Goal: Transaction & Acquisition: Purchase product/service

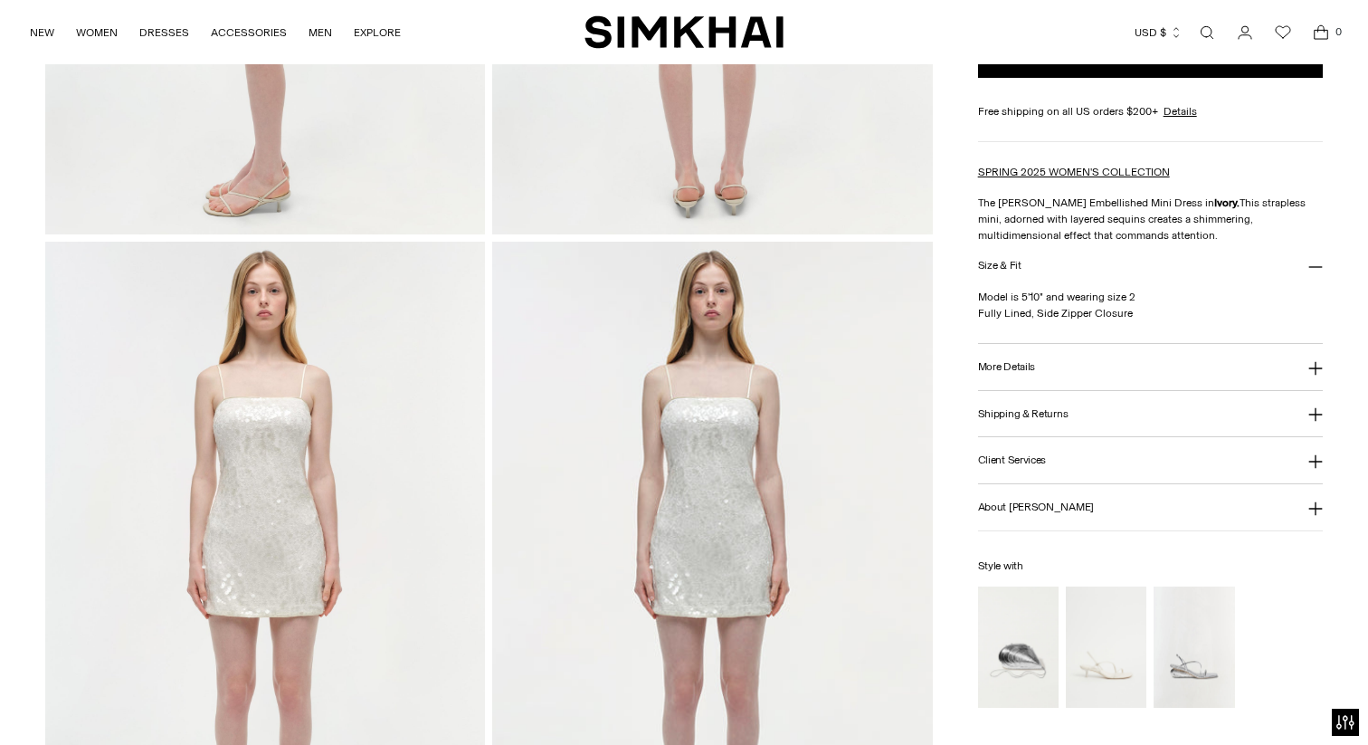
scroll to position [1269, 0]
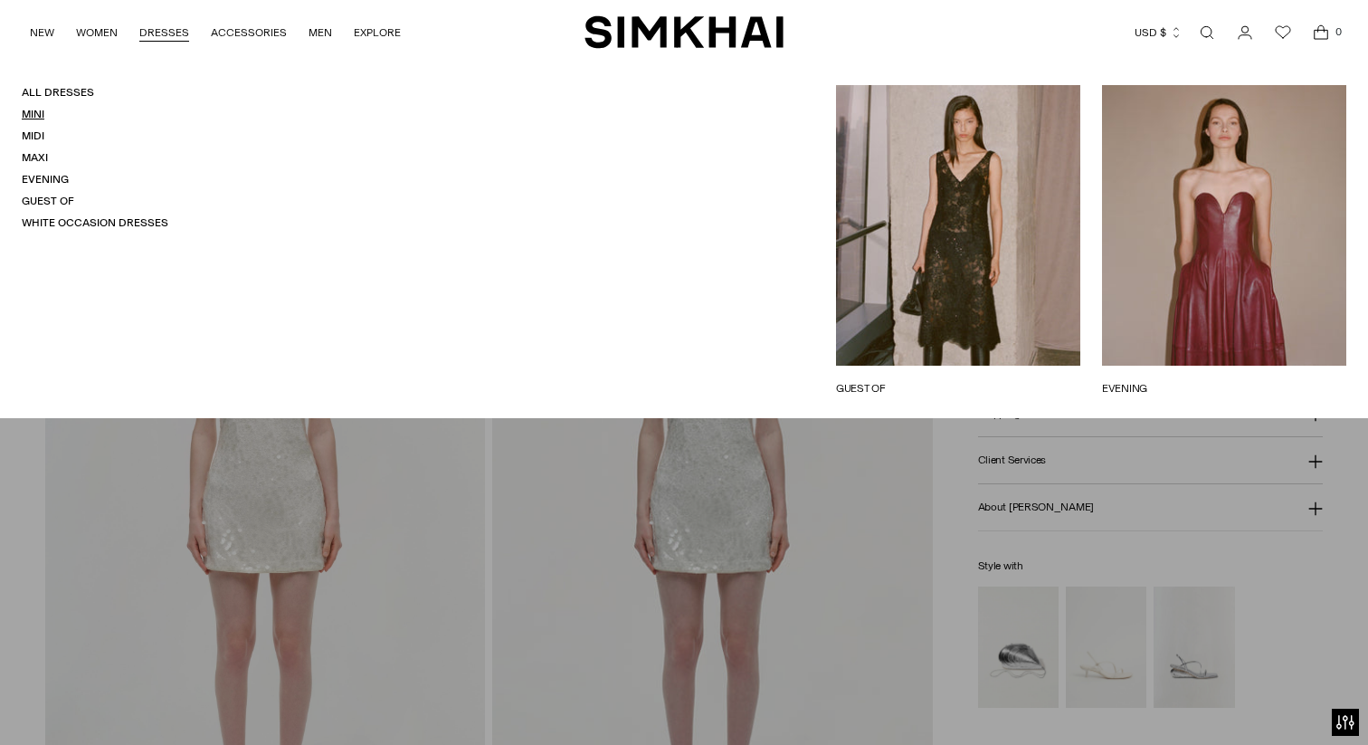
click at [37, 112] on link "Mini" at bounding box center [33, 114] width 23 height 13
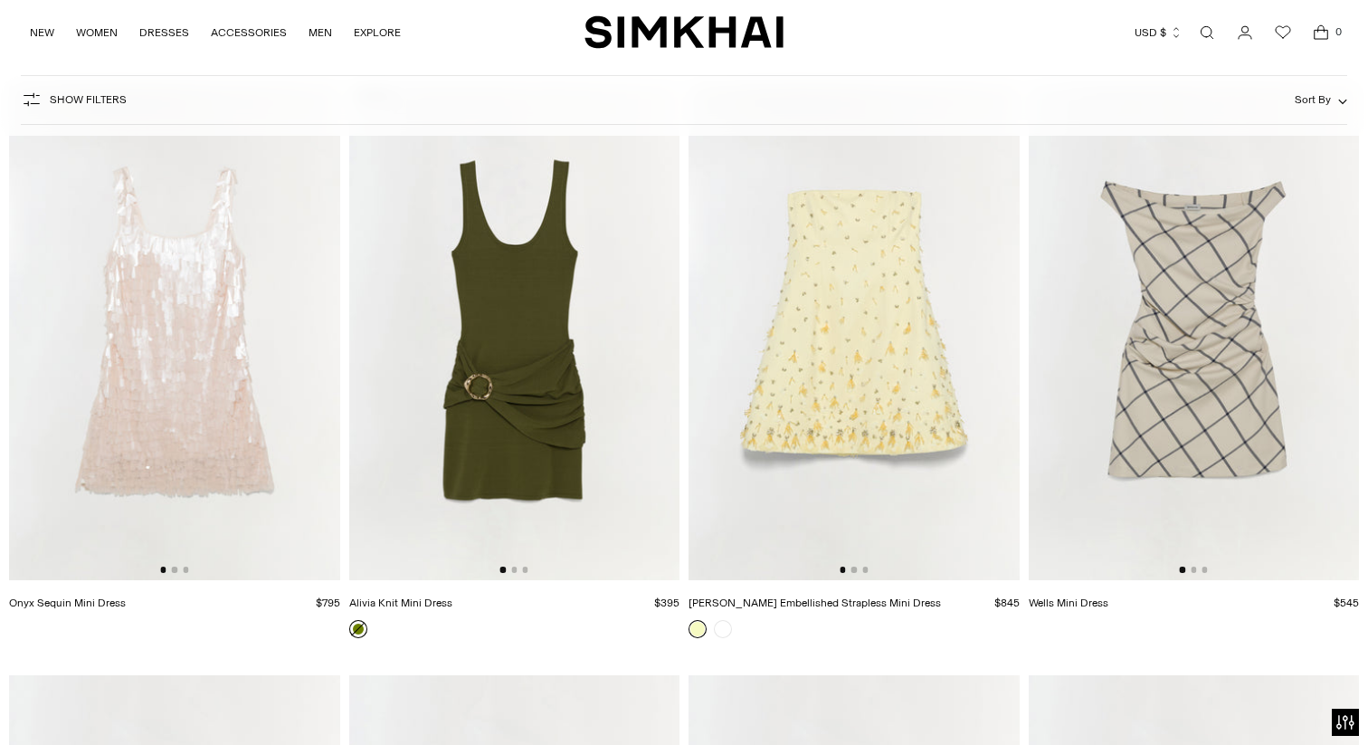
scroll to position [3721, 0]
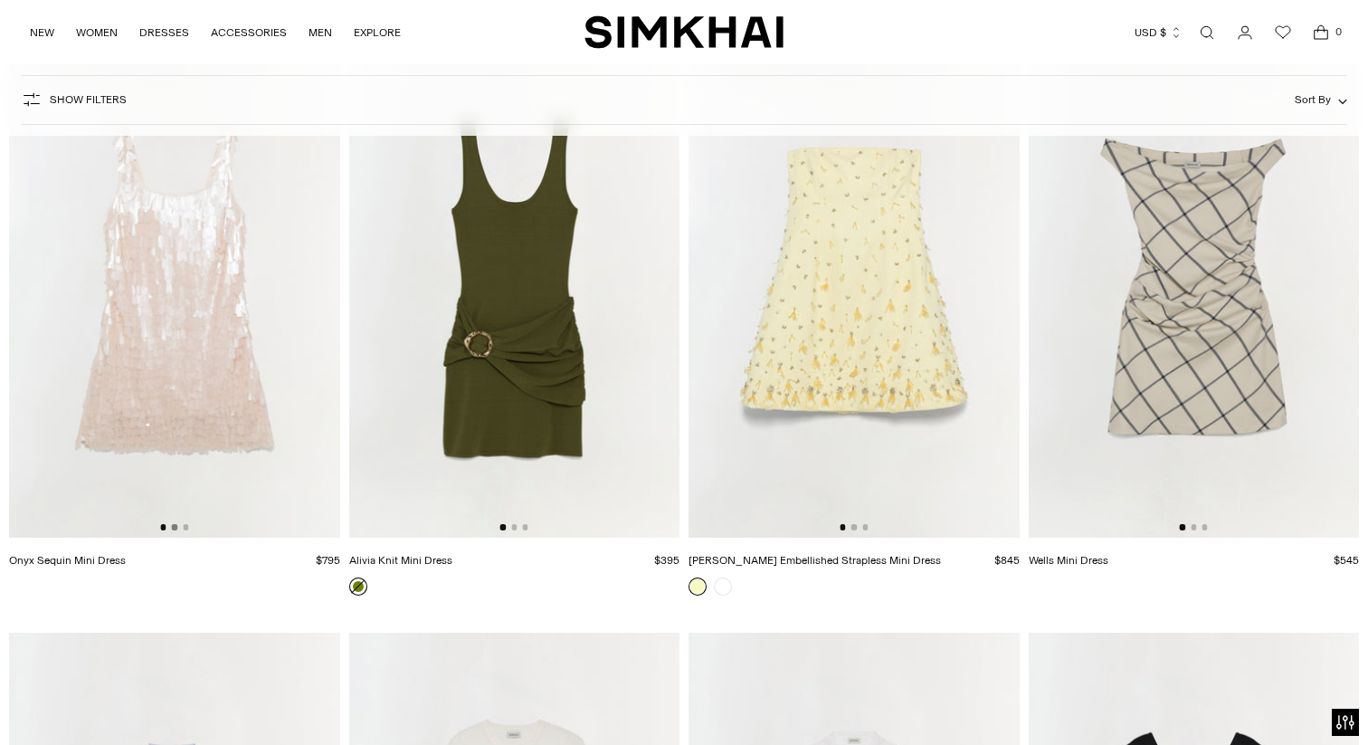
click at [174, 526] on button "Go to slide 2" at bounding box center [174, 526] width 5 height 5
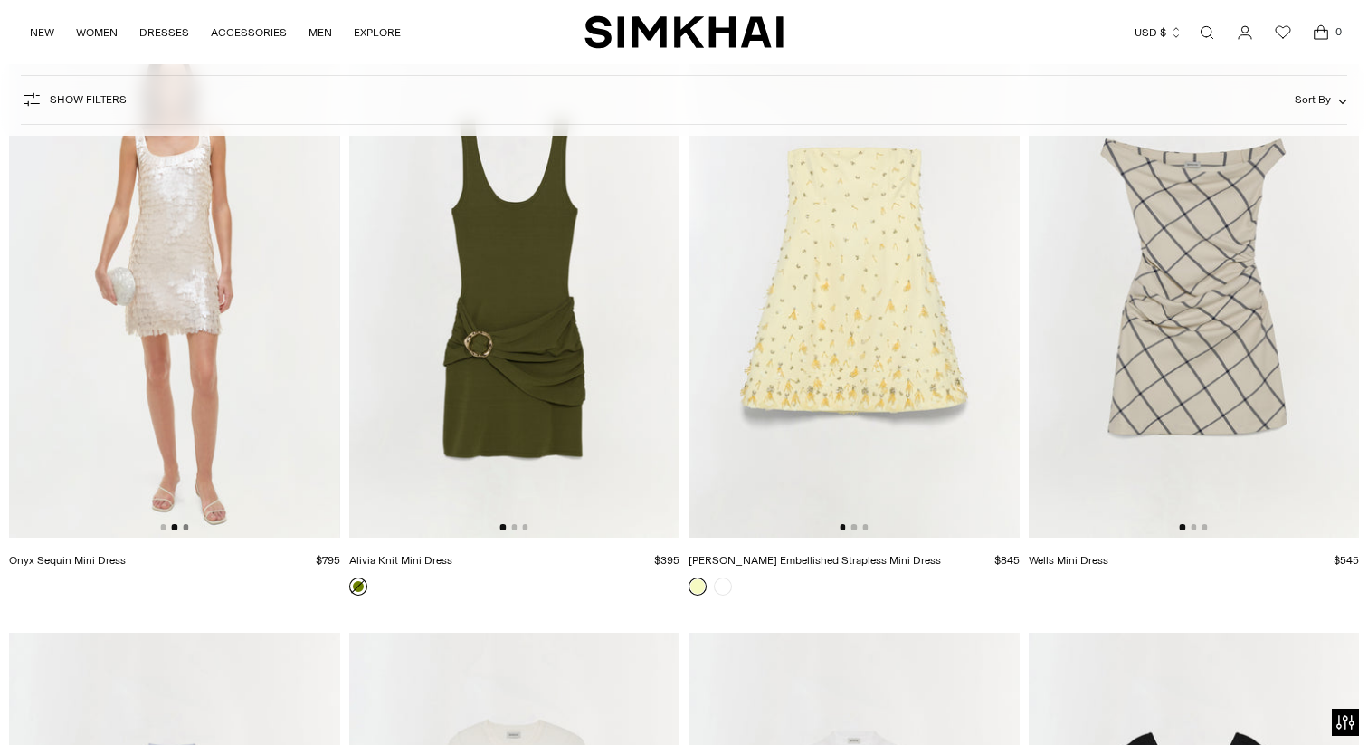
click at [185, 526] on button "Go to slide 3" at bounding box center [185, 526] width 5 height 5
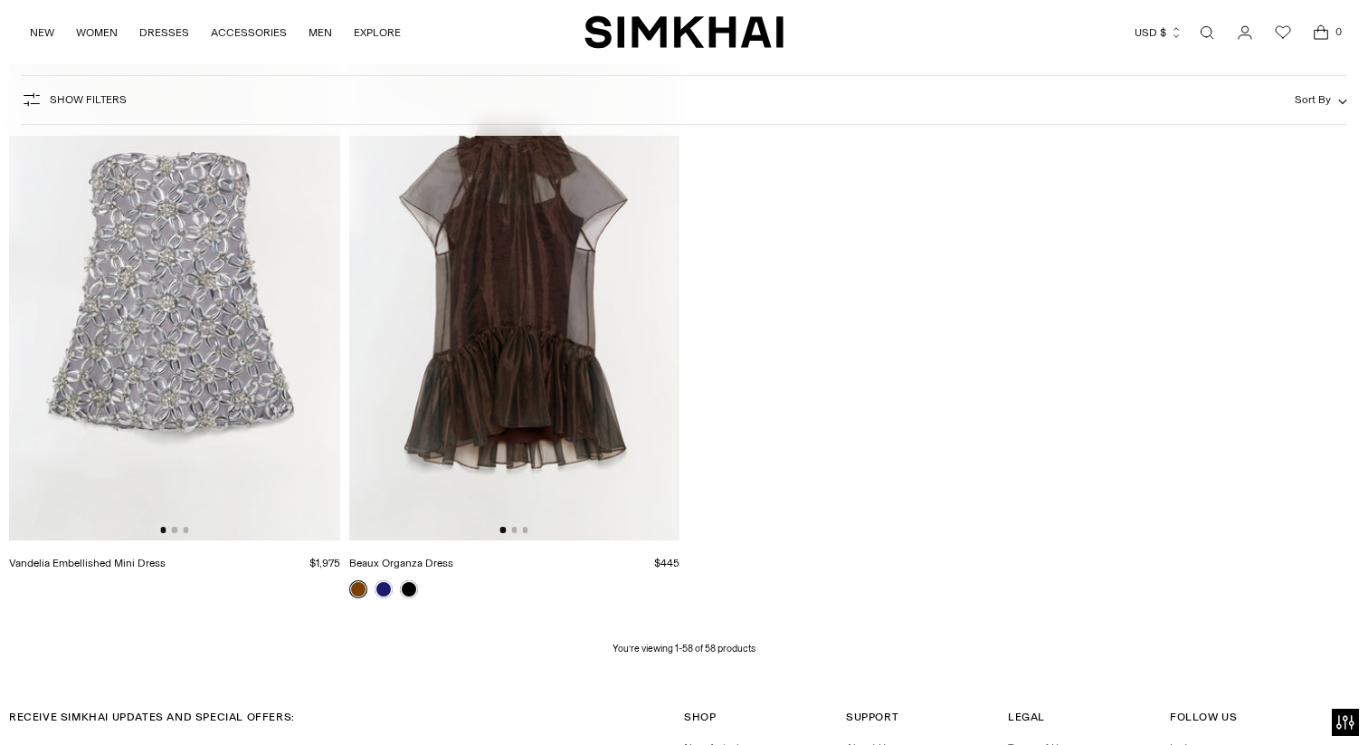
scroll to position [8394, 0]
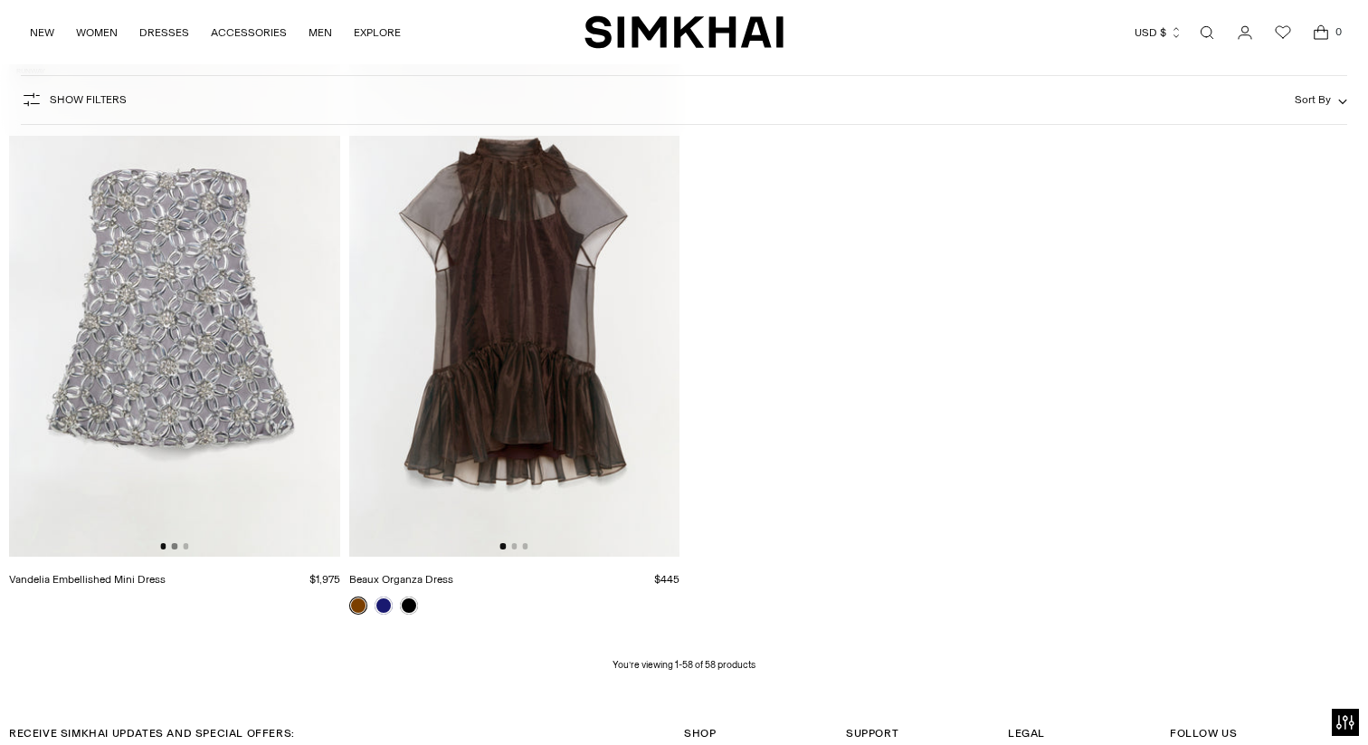
click at [174, 546] on button "Go to slide 2" at bounding box center [174, 545] width 5 height 5
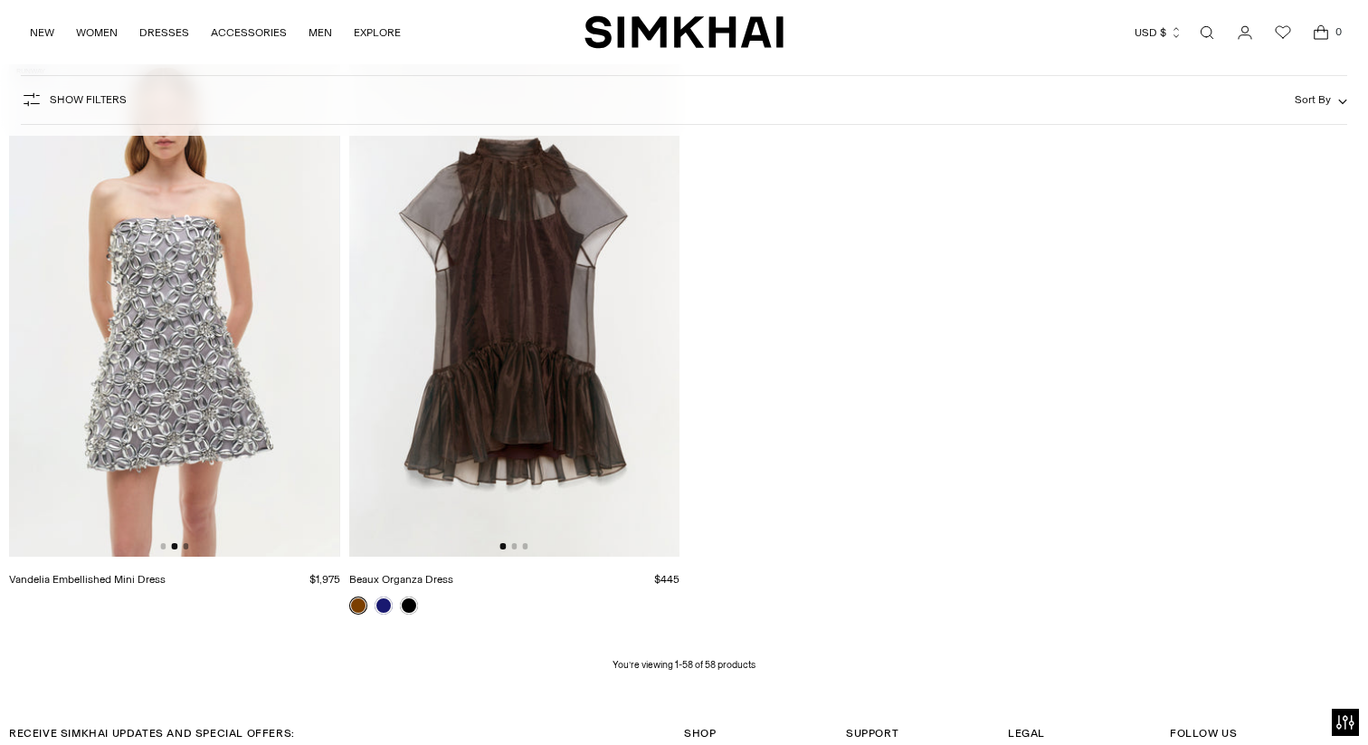
click at [185, 546] on button "Go to slide 3" at bounding box center [185, 545] width 5 height 5
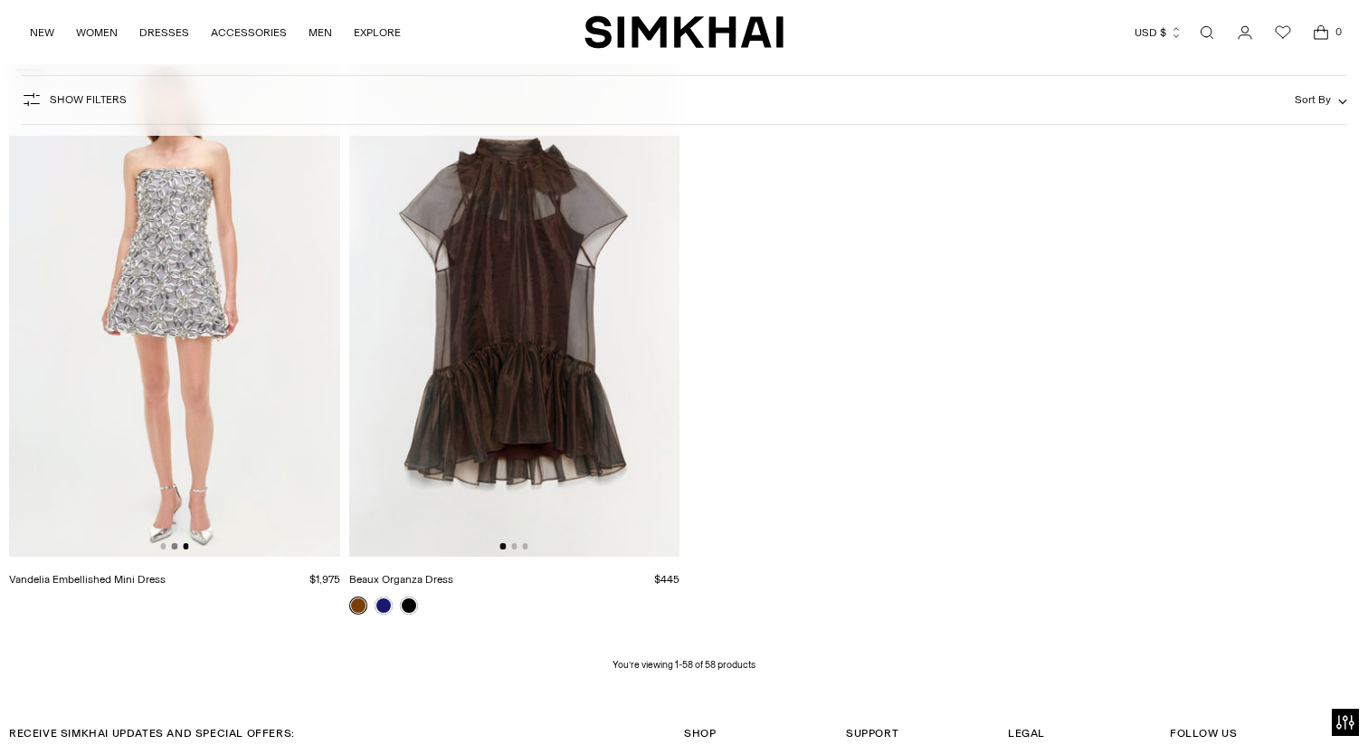
click at [174, 546] on button "Go to slide 2" at bounding box center [174, 545] width 5 height 5
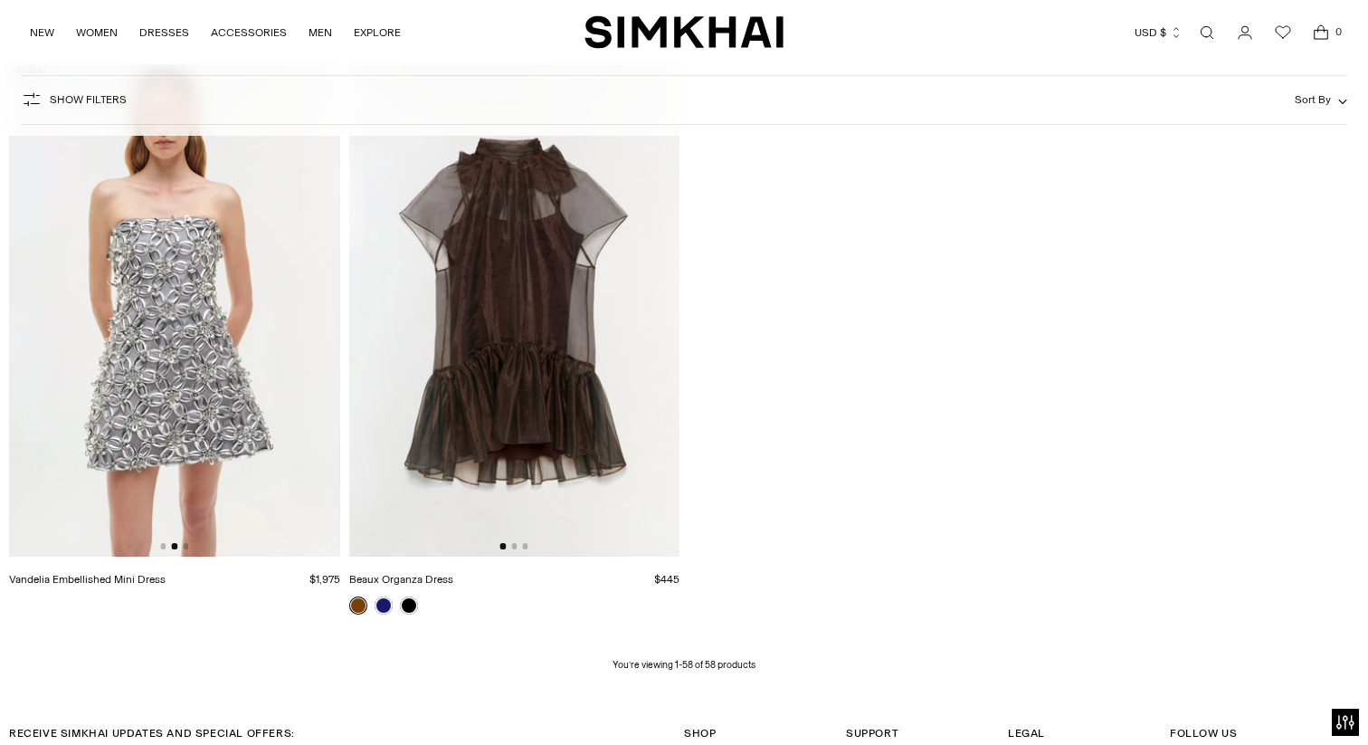
scroll to position [0, 331]
click at [185, 542] on img at bounding box center [174, 308] width 331 height 496
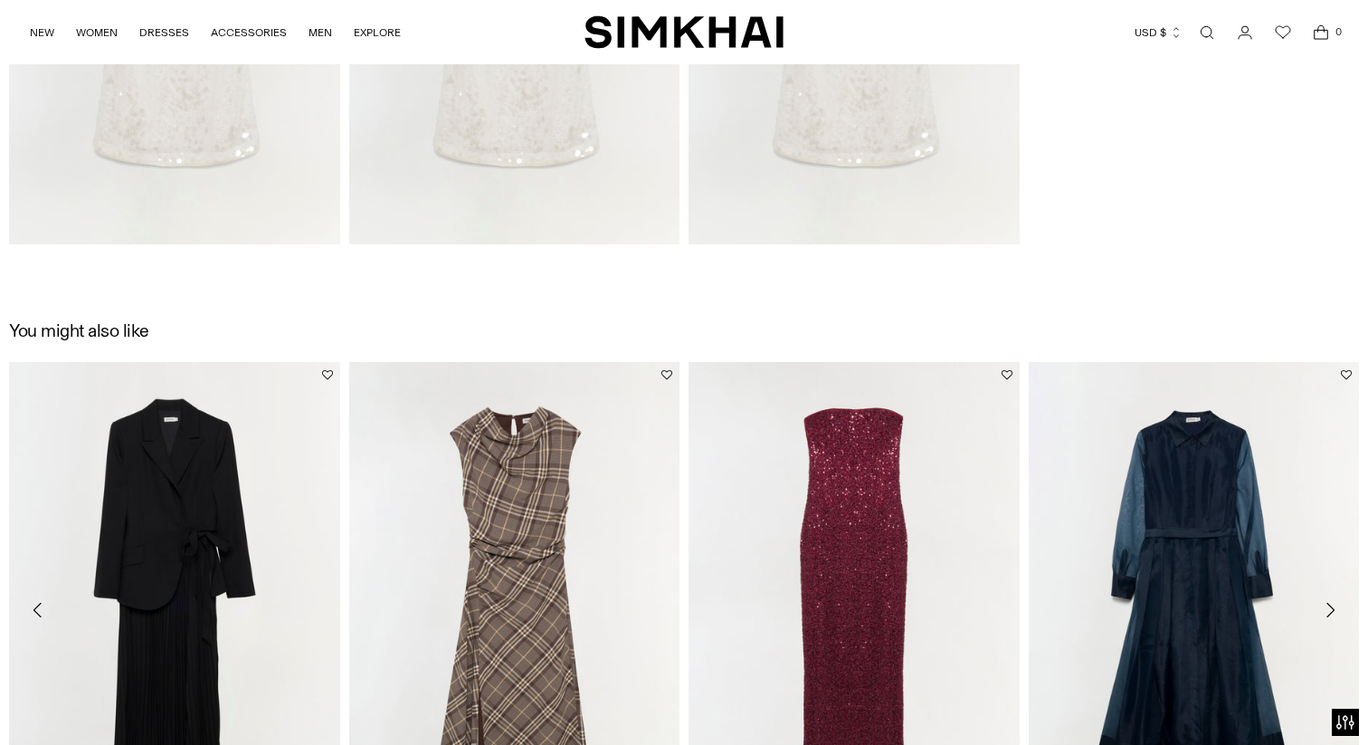
scroll to position [2569, 0]
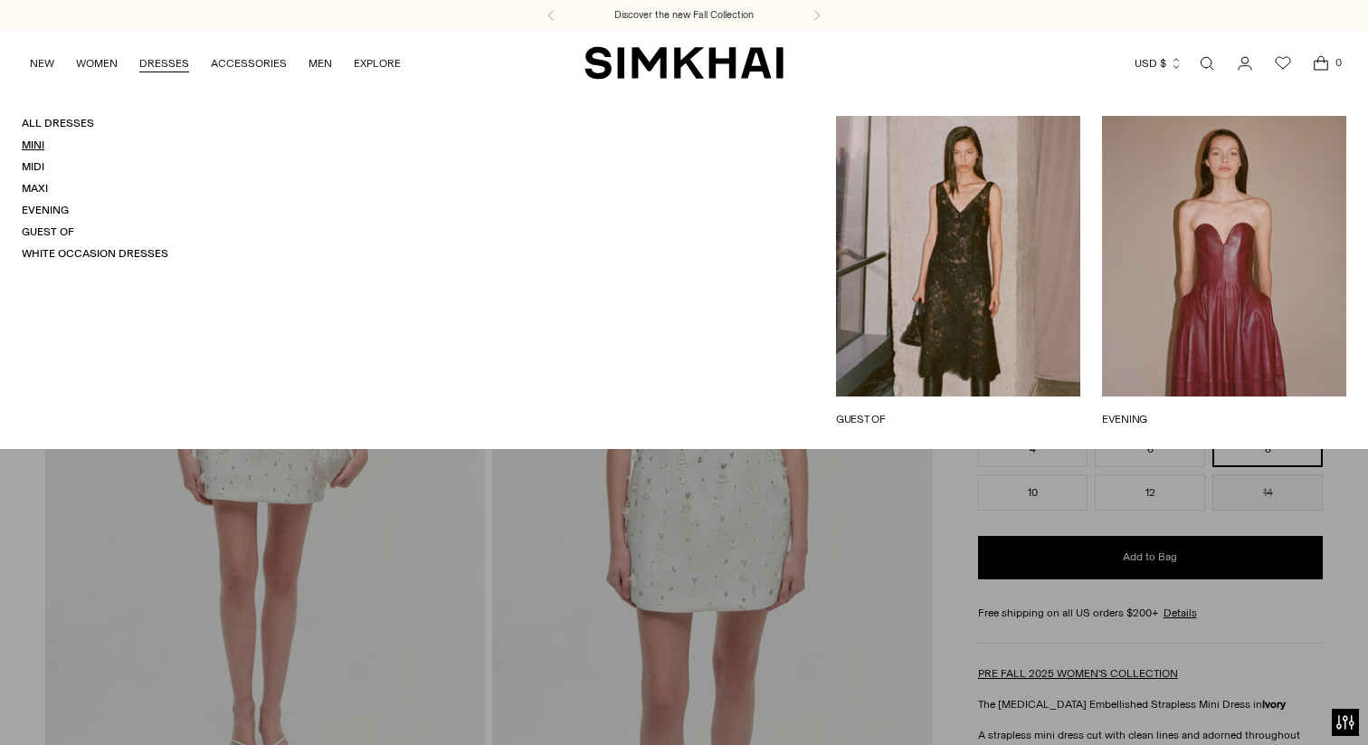
click at [34, 140] on link "Mini" at bounding box center [33, 144] width 23 height 13
